Goal: Task Accomplishment & Management: Complete application form

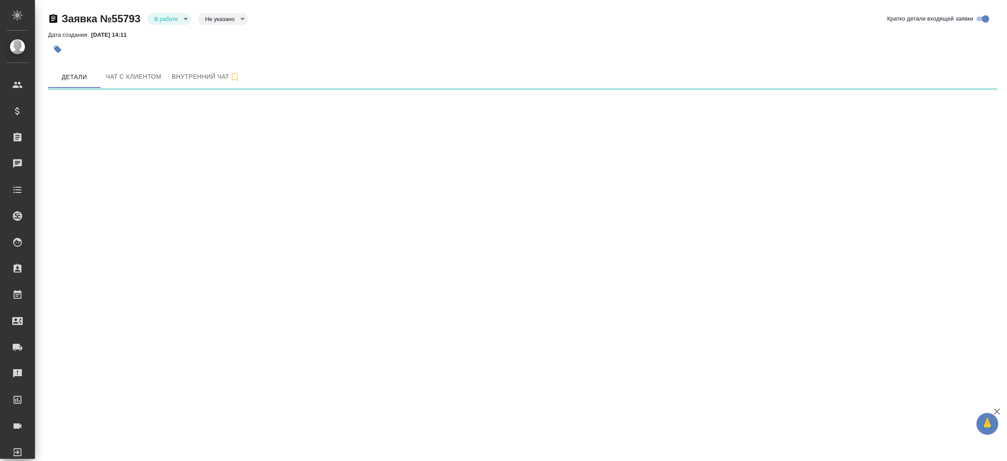
select select "RU"
select select "CL"
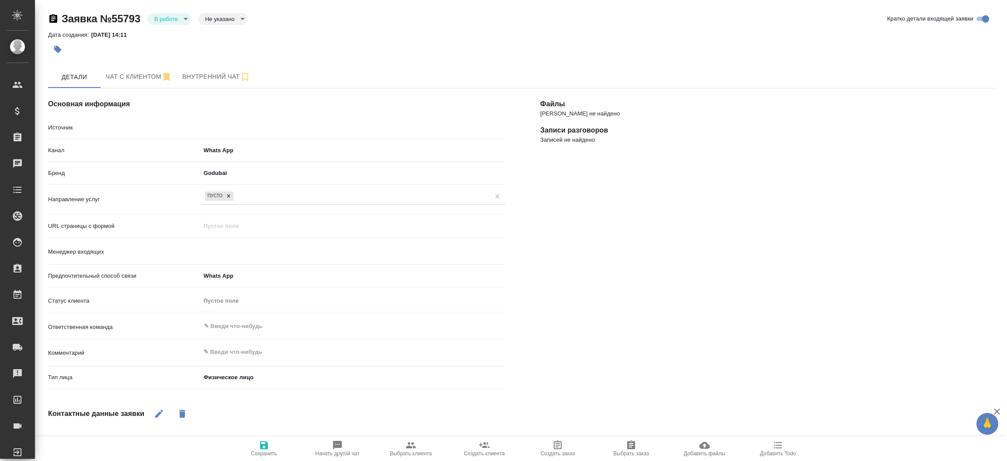
type textarea "x"
type input "[PERSON_NAME]"
type textarea "x"
click at [130, 73] on span "Чат с клиентом" at bounding box center [139, 76] width 66 height 11
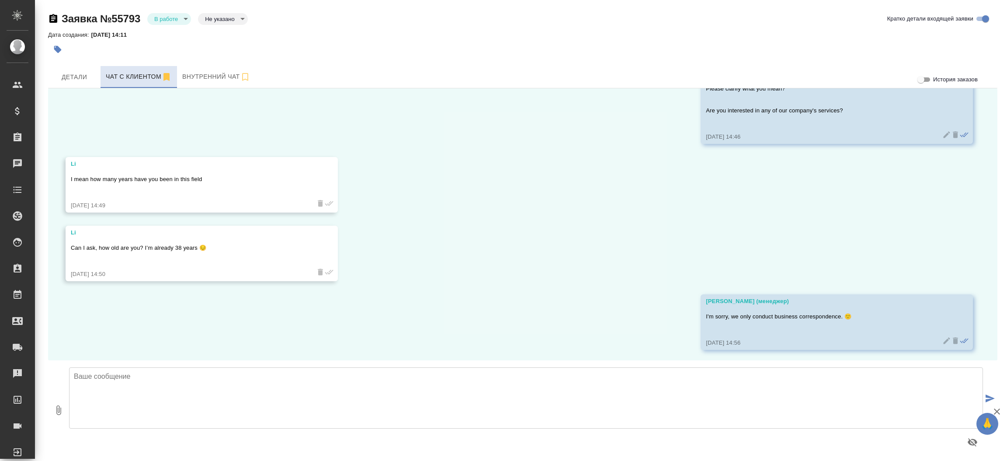
scroll to position [1085, 0]
click at [83, 73] on span "Детали" at bounding box center [74, 77] width 42 height 11
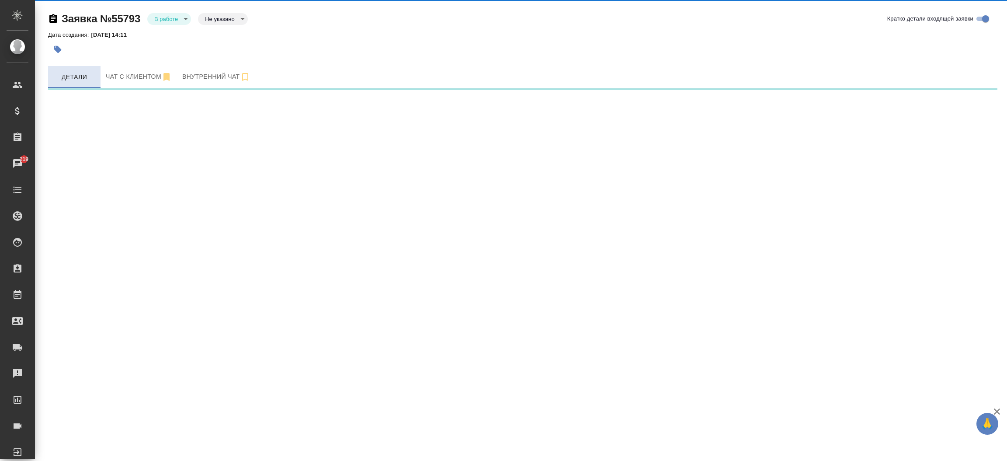
select select "RU"
select select "CL"
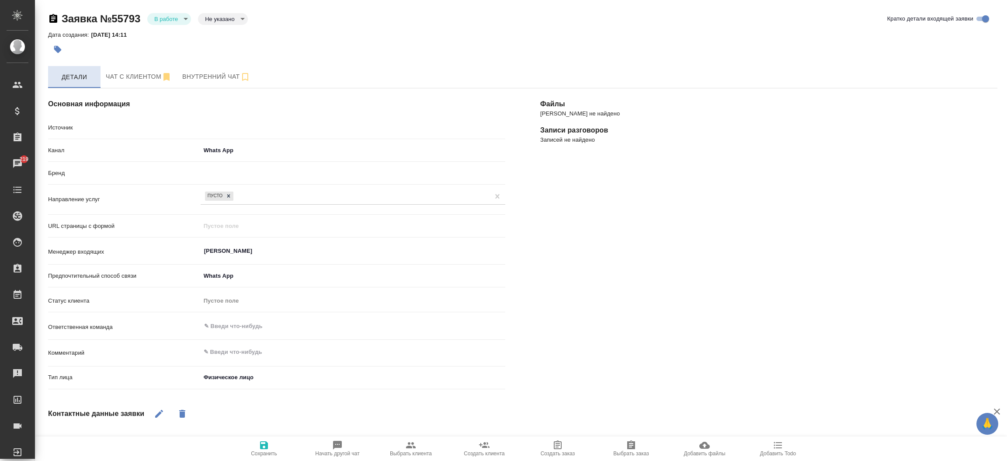
type textarea "x"
